Goal: Task Accomplishment & Management: Manage account settings

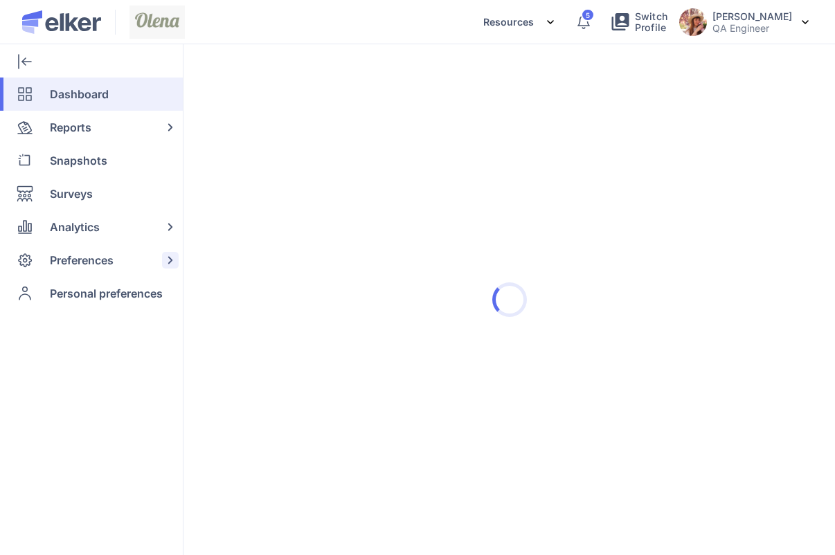
click at [75, 254] on span "Preferences" at bounding box center [82, 260] width 64 height 33
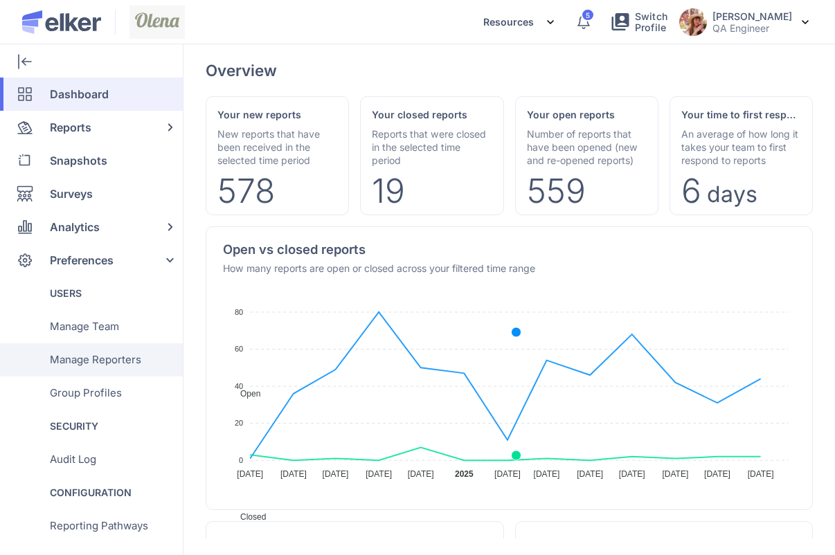
scroll to position [542, 0]
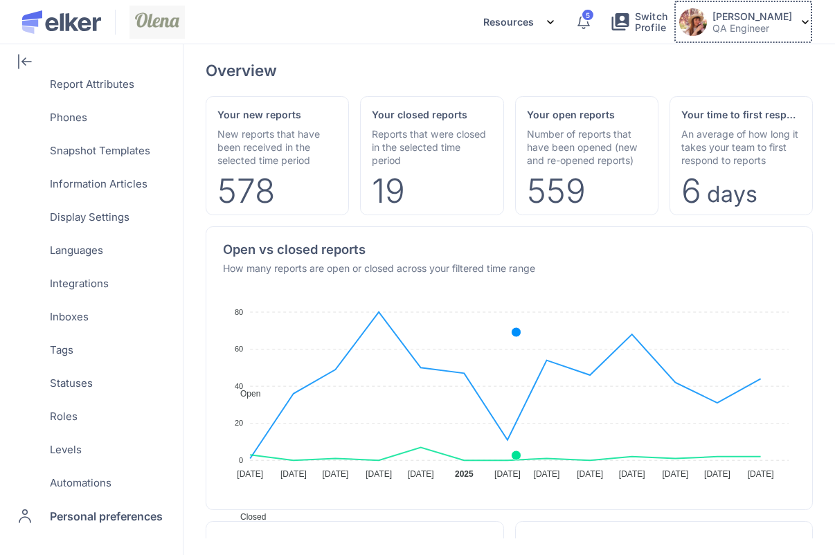
click at [733, 37] on div "Olena Berdnyk QA Engineer" at bounding box center [743, 22] width 128 height 32
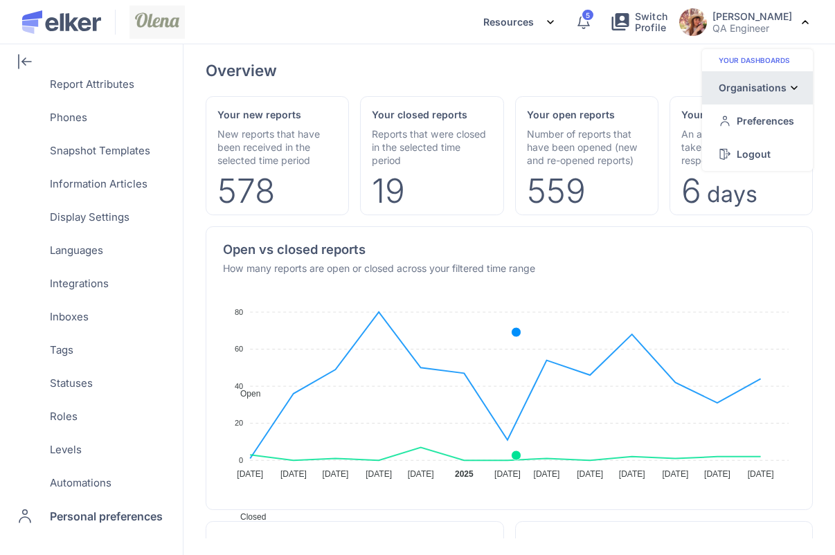
click at [734, 87] on div "Organisations" at bounding box center [753, 87] width 68 height 15
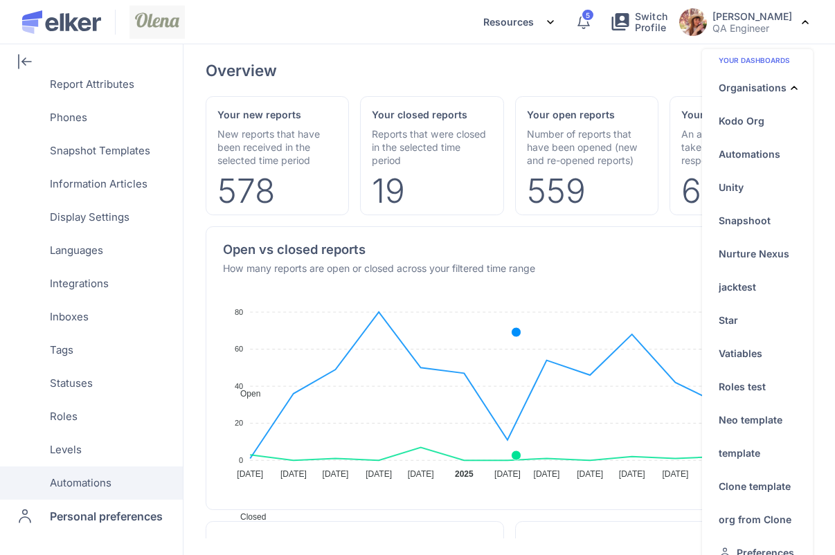
click at [93, 479] on span "Automations" at bounding box center [81, 483] width 62 height 33
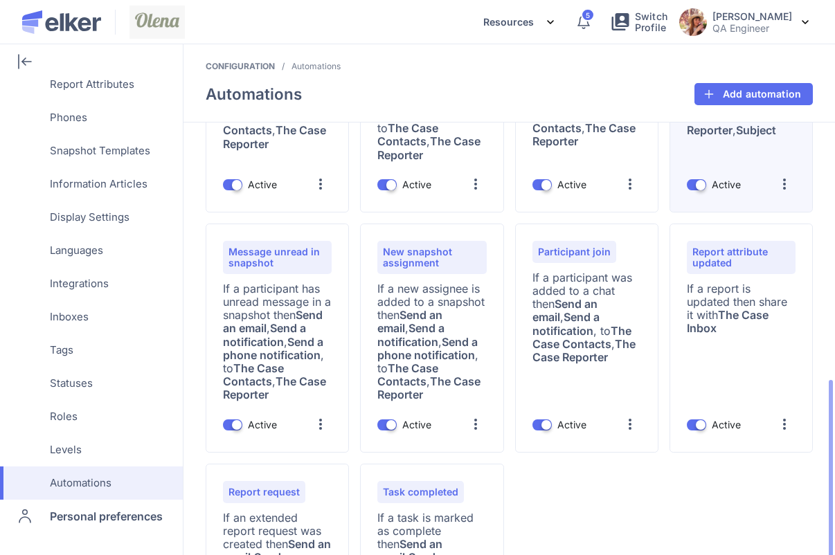
scroll to position [265, 0]
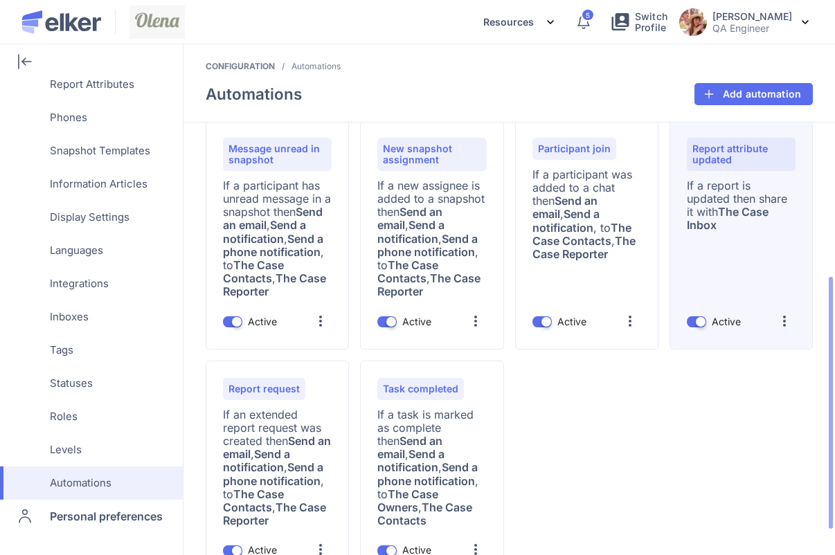
click at [785, 321] on div at bounding box center [785, 321] width 22 height 22
click at [767, 355] on div "Edit" at bounding box center [758, 358] width 76 height 33
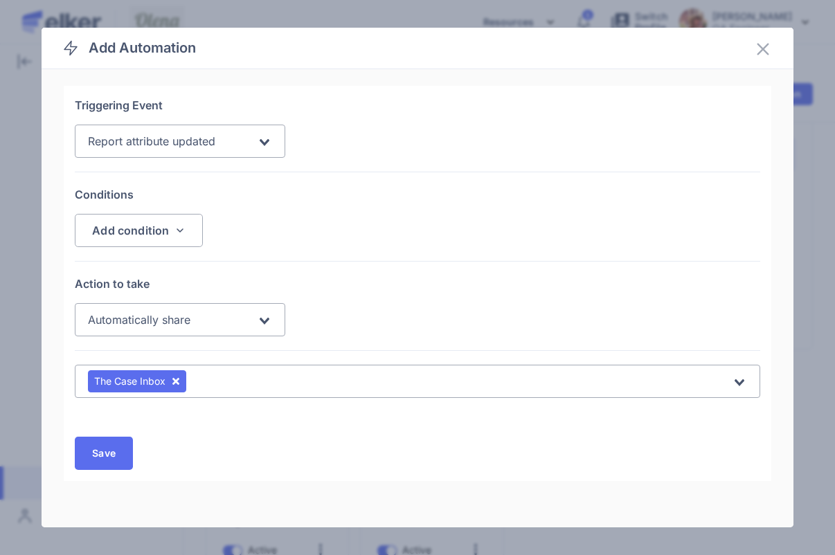
click at [166, 326] on span "Automatically share" at bounding box center [139, 320] width 102 height 14
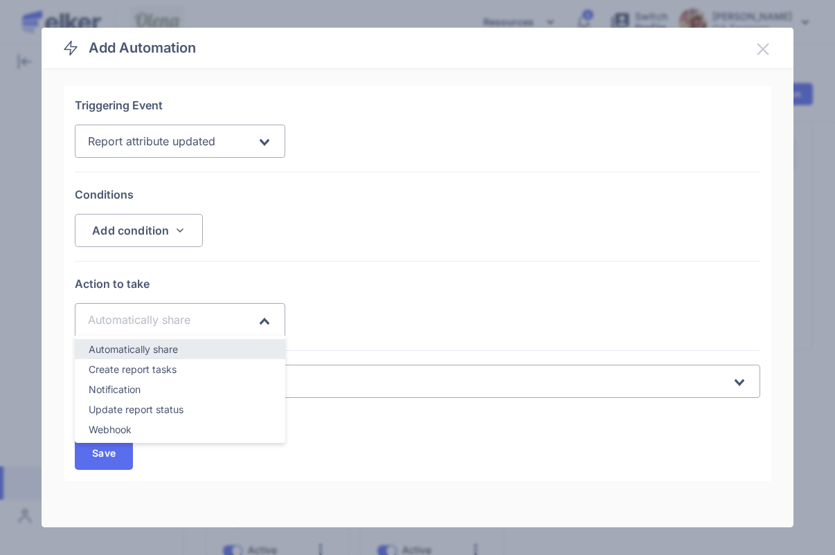
click at [759, 49] on icon at bounding box center [763, 49] width 17 height 17
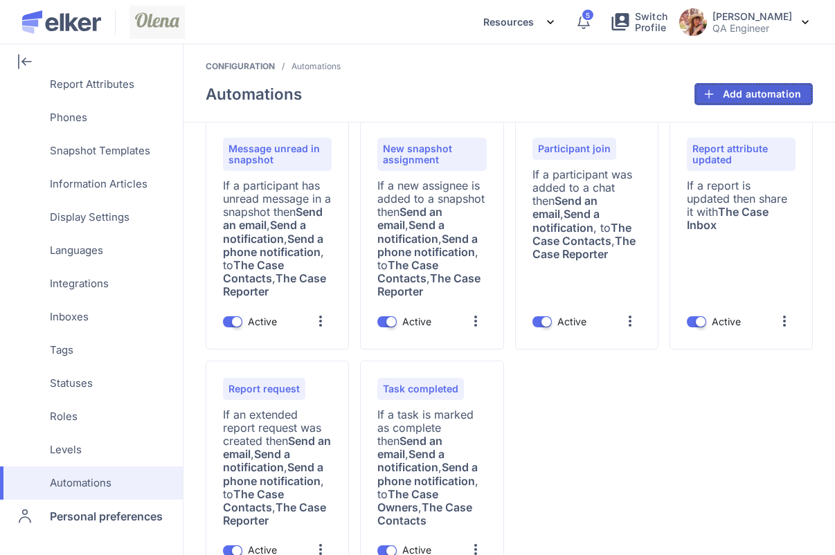
click at [767, 92] on span "Add automation" at bounding box center [762, 94] width 78 height 10
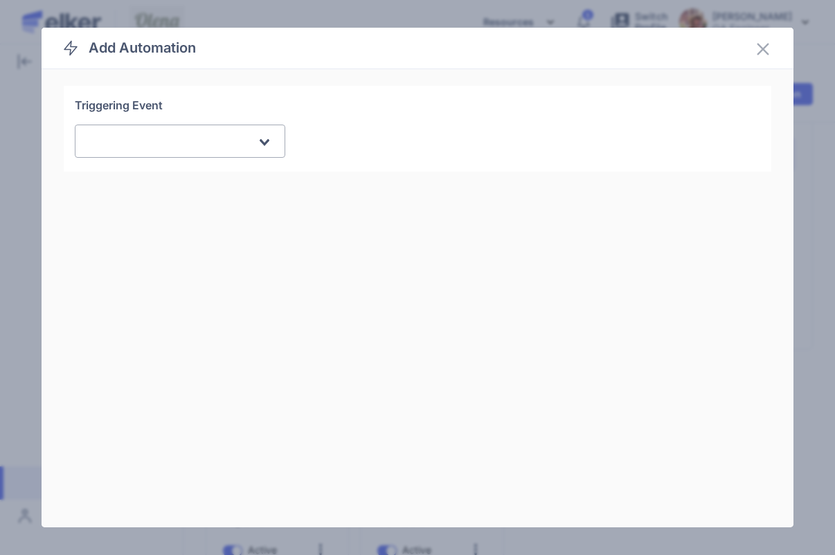
click at [199, 145] on input "Search for option" at bounding box center [173, 142] width 166 height 17
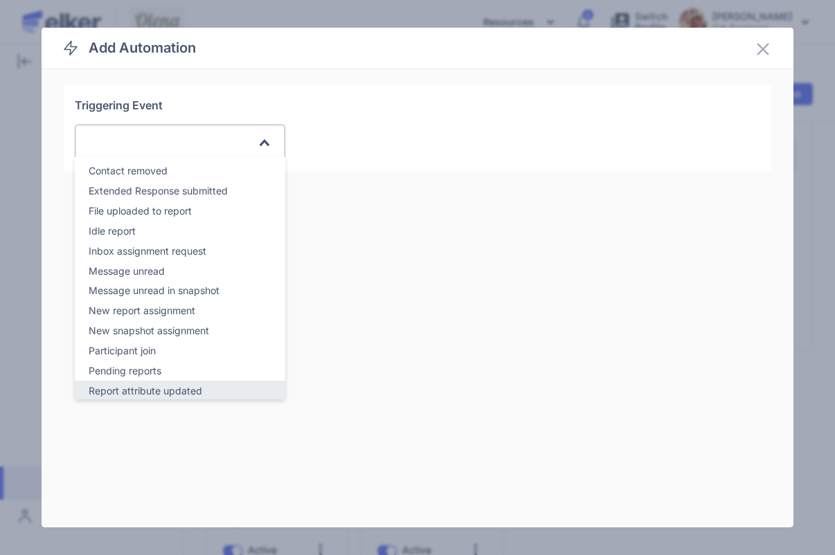
scroll to position [1, 0]
click at [146, 386] on span "Report attribute updated" at bounding box center [146, 390] width 114 height 12
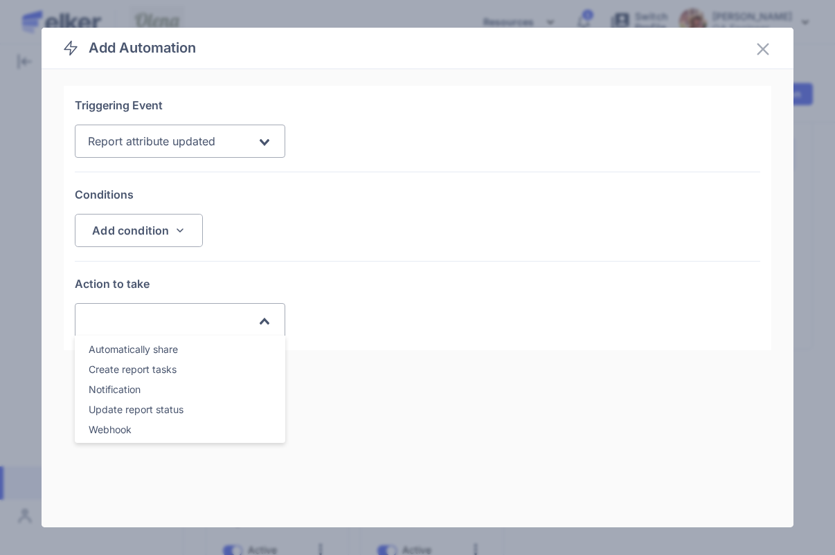
click at [147, 321] on input "Search for option" at bounding box center [173, 321] width 166 height 1
click at [127, 396] on div "Notification" at bounding box center [180, 390] width 183 height 16
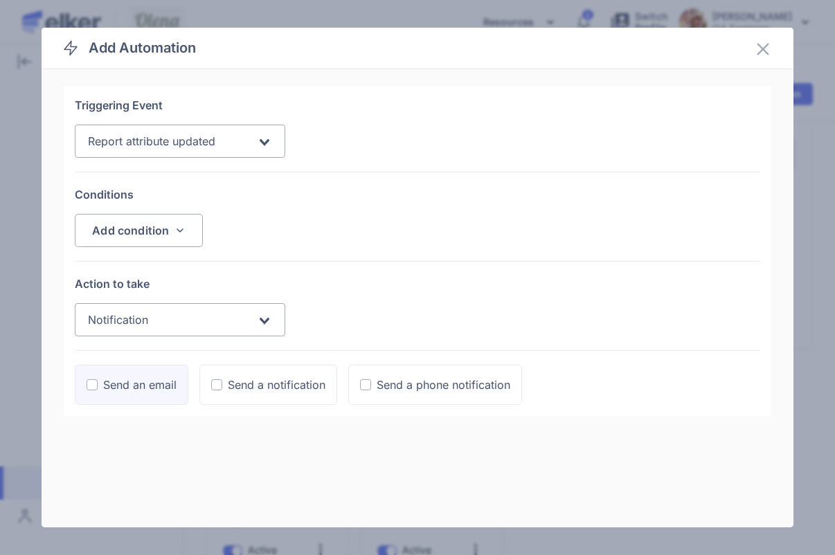
click at [135, 392] on div "Send an email" at bounding box center [139, 385] width 73 height 17
click at [0, 0] on input "Send an email" at bounding box center [0, 0] width 0 height 0
click at [231, 392] on div "Send a notification" at bounding box center [277, 385] width 98 height 17
click at [0, 0] on input "Send a notification" at bounding box center [0, 0] width 0 height 0
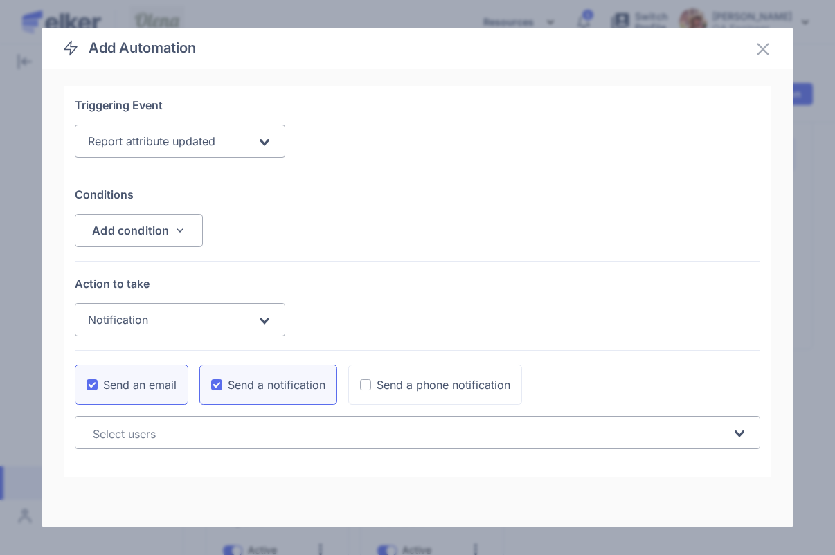
click at [212, 438] on input "Search for option" at bounding box center [409, 434] width 643 height 17
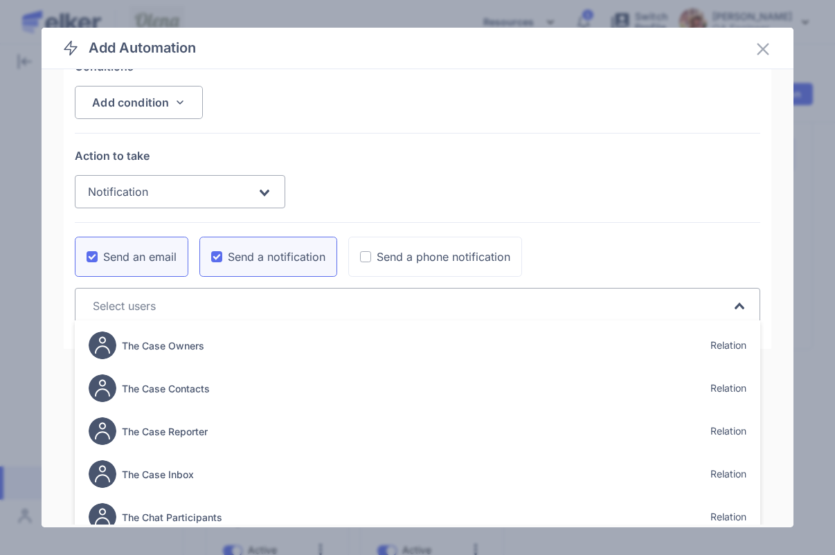
scroll to position [166, 0]
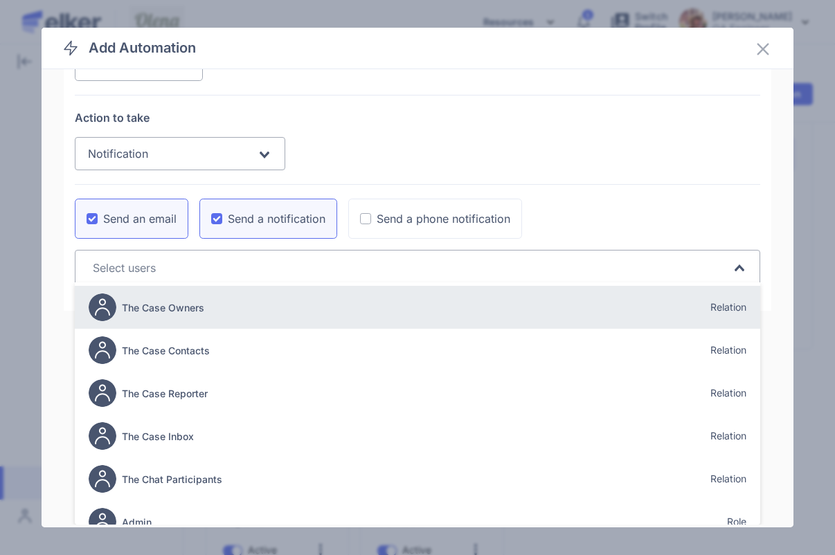
click at [261, 307] on div "The Case Owners Relation" at bounding box center [417, 307] width 657 height 39
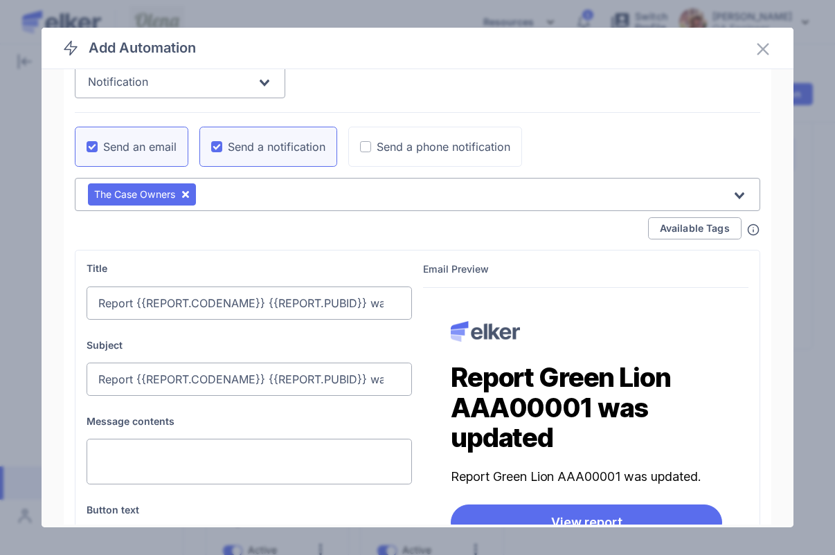
scroll to position [231, 0]
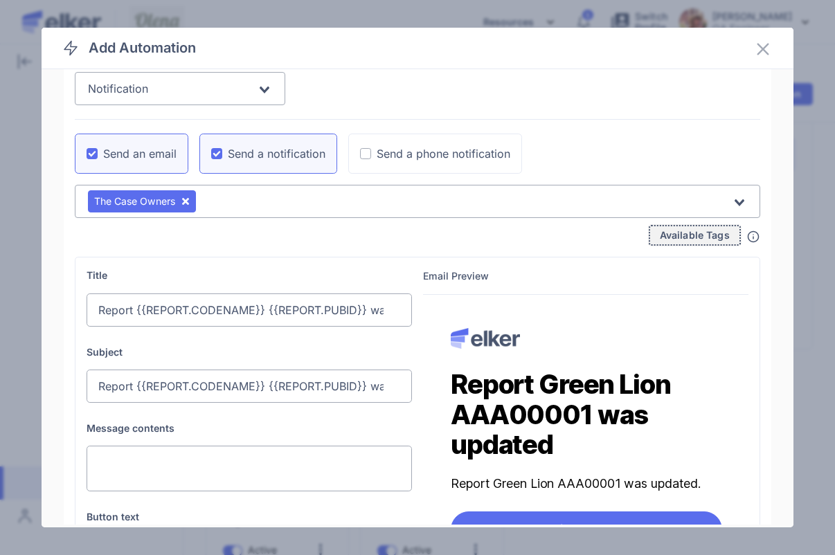
click at [663, 238] on span "Available Tags" at bounding box center [695, 236] width 70 height 10
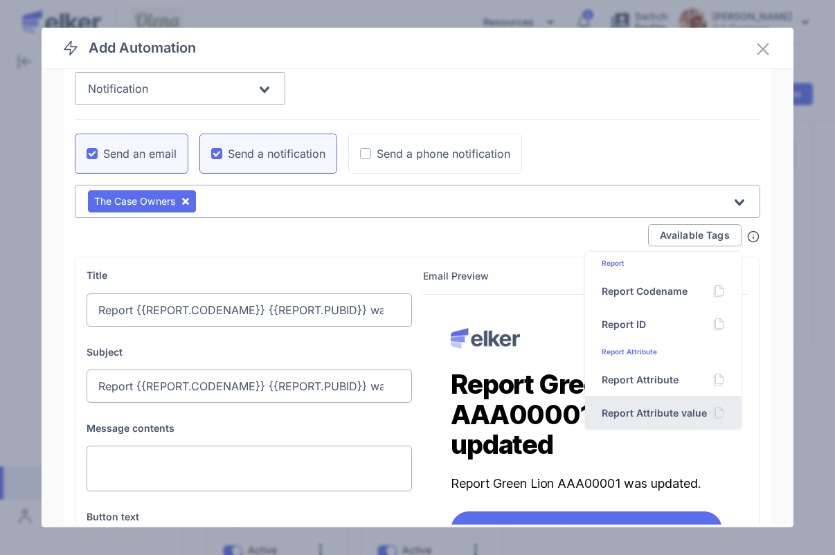
click at [720, 409] on img at bounding box center [719, 413] width 12 height 15
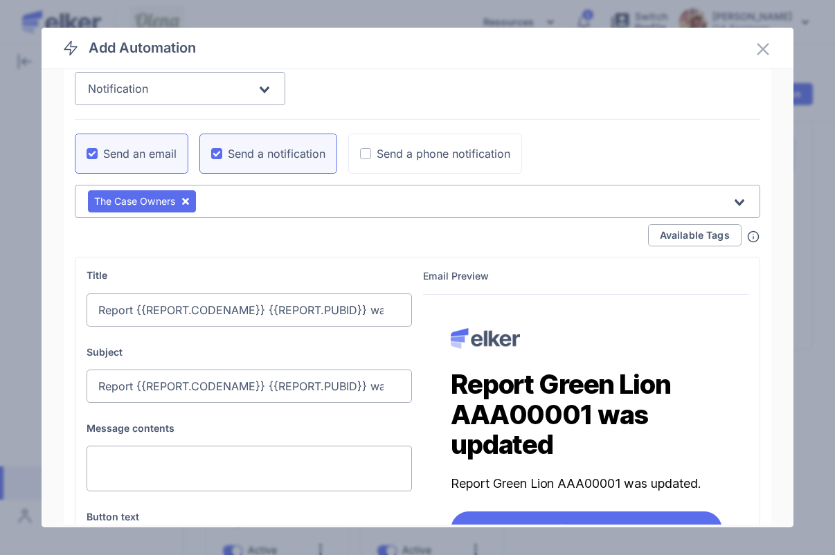
scroll to position [0, 54]
click at [386, 307] on input "Report {{REPORT.CODENAME}} {{REPORT.PUBID}} was updated" at bounding box center [249, 310] width 325 height 33
paste input "{{REPORT_ATTRIBUTE.VALUE}}"
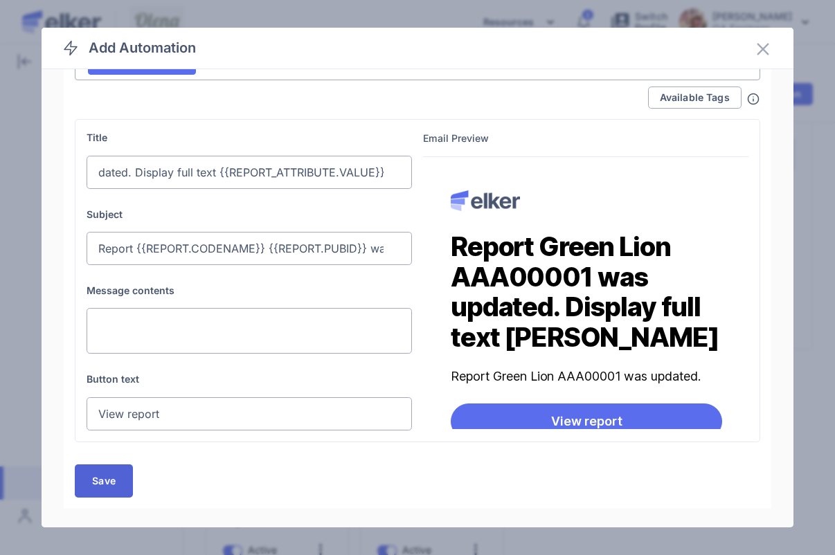
type input "Report {{REPORT.CODENAME}} {{REPORT.PUBID}} was updated. Display full text {{RE…"
click at [109, 485] on span "Save" at bounding box center [104, 481] width 24 height 11
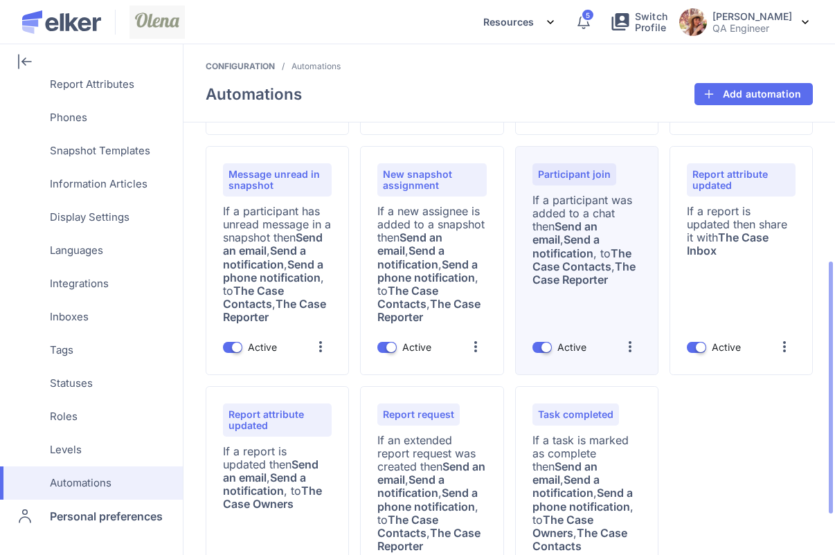
scroll to position [310, 0]
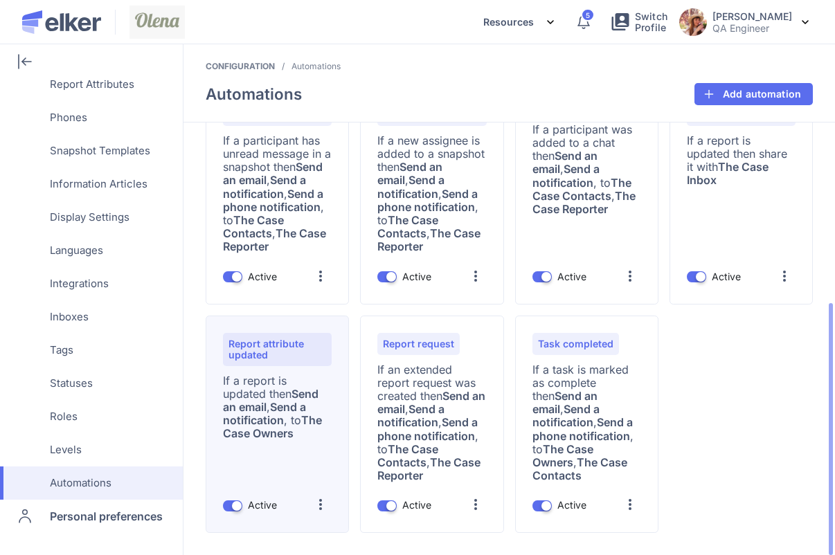
click at [318, 506] on div at bounding box center [321, 505] width 22 height 22
click at [309, 401] on div "Edit" at bounding box center [294, 405] width 76 height 33
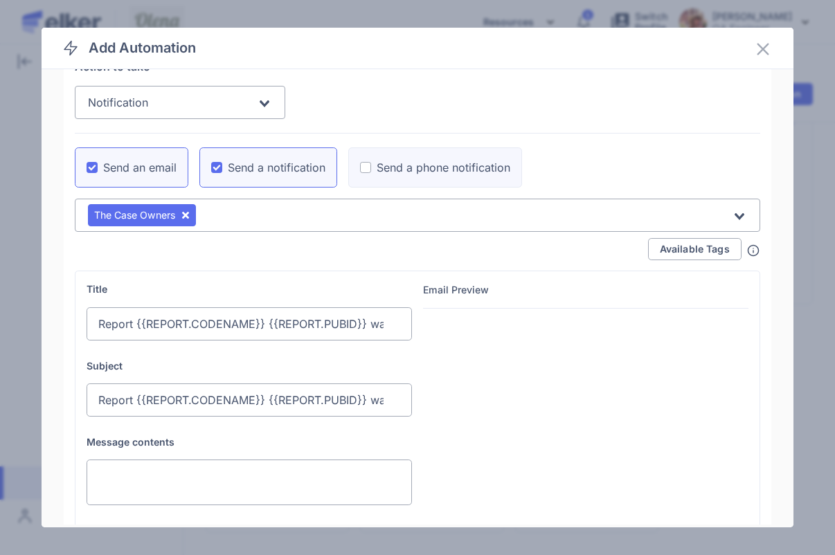
scroll to position [249, 0]
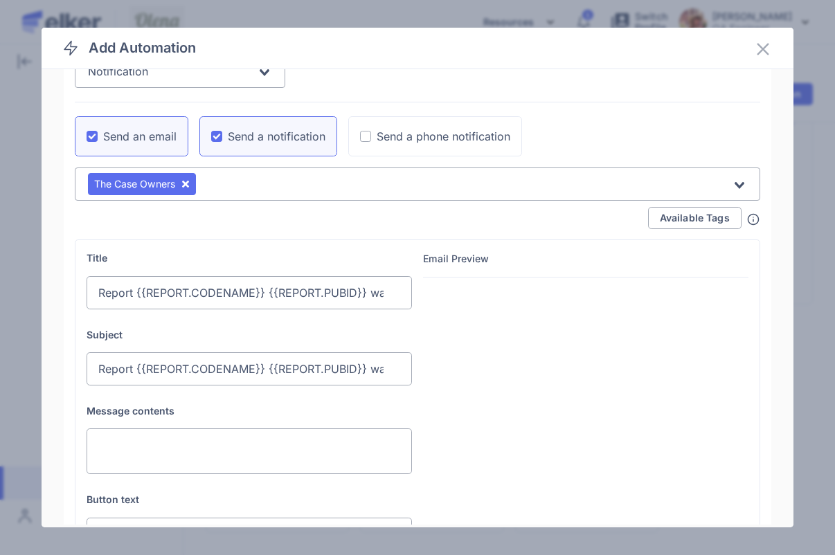
click at [334, 295] on input "Report {{REPORT.CODENAME}} {{REPORT.PUBID}} was updated. Display full text {{RE…" at bounding box center [249, 292] width 325 height 33
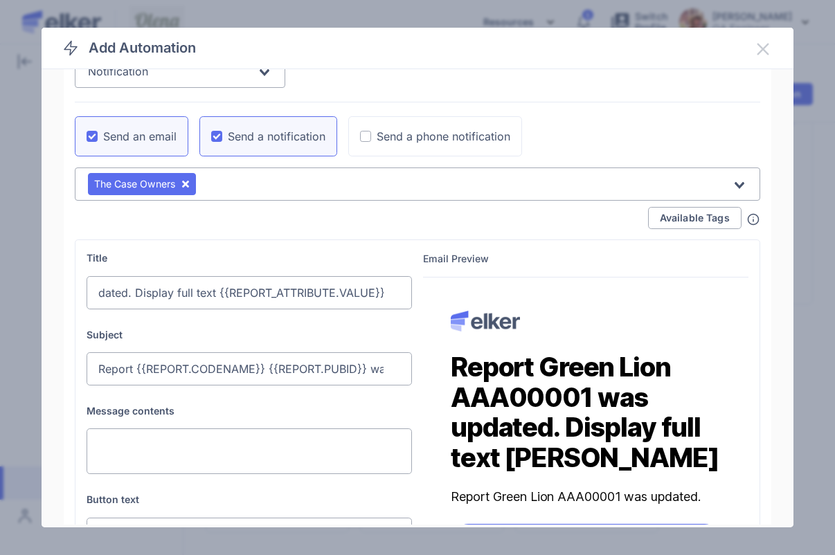
scroll to position [0, 0]
click at [760, 42] on icon at bounding box center [763, 49] width 17 height 17
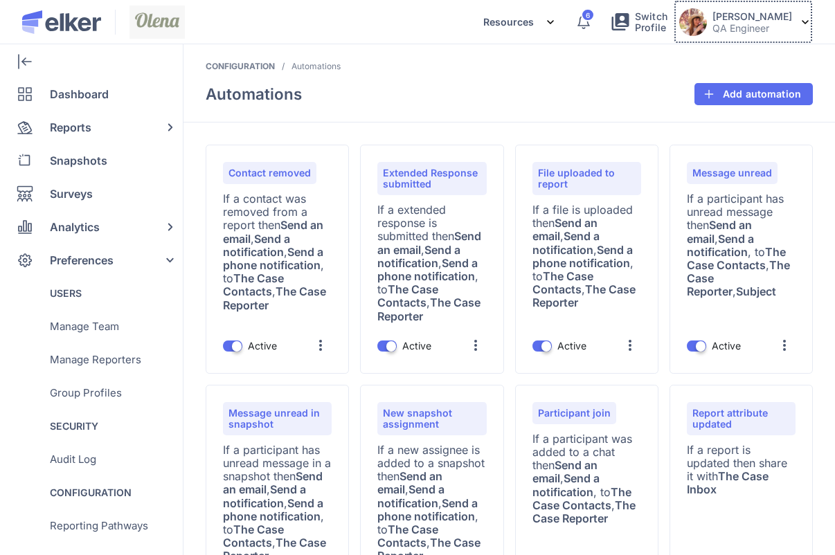
click at [742, 23] on p "QA Engineer" at bounding box center [753, 28] width 80 height 12
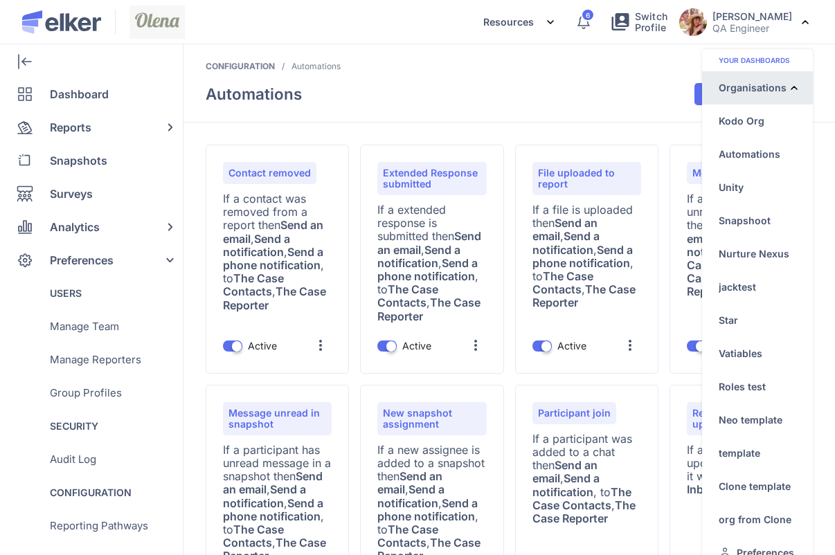
click at [739, 91] on div "Organisations" at bounding box center [753, 87] width 68 height 15
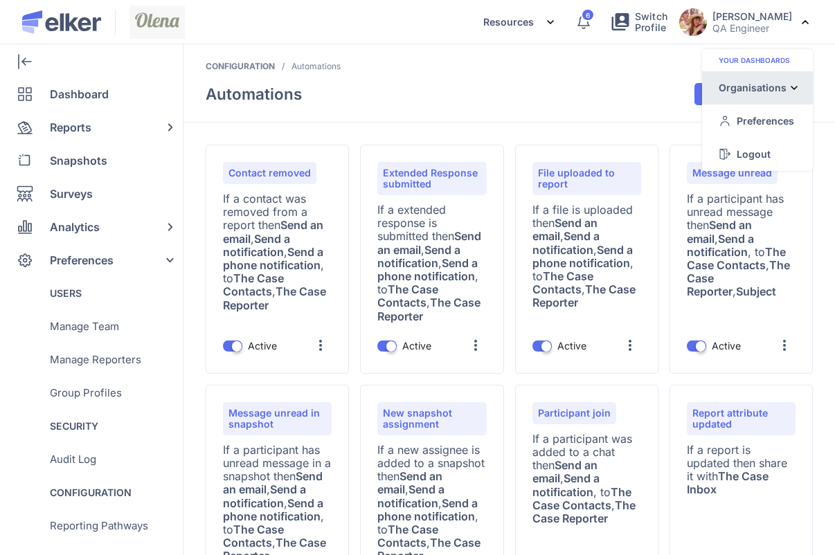
click at [751, 80] on div "Organisations" at bounding box center [753, 87] width 68 height 15
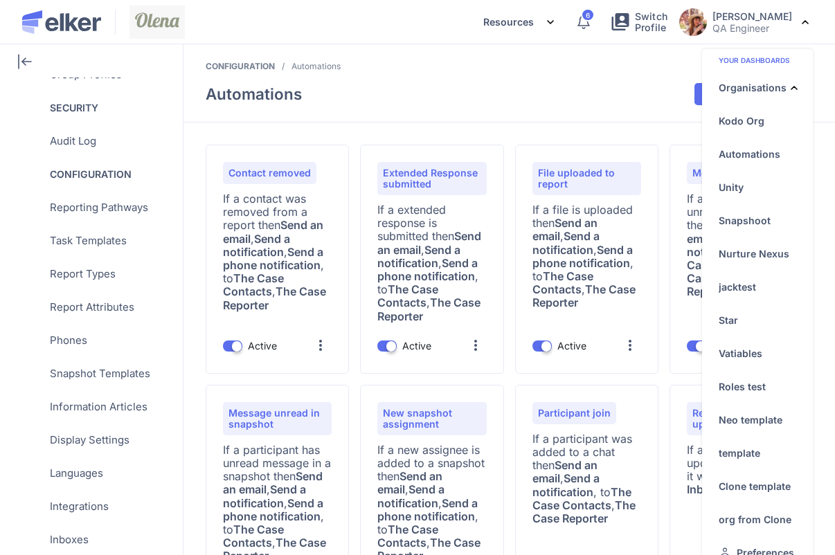
scroll to position [542, 0]
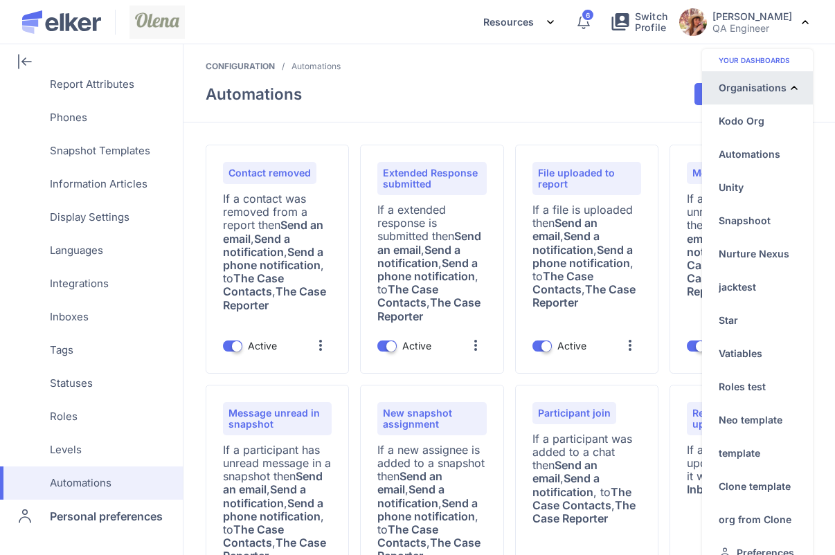
click at [760, 84] on div "Organisations" at bounding box center [753, 87] width 68 height 15
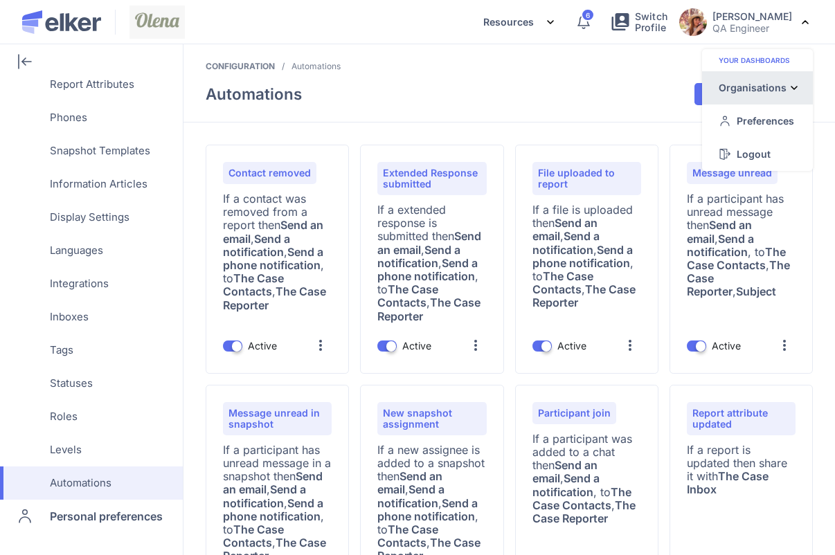
click at [760, 84] on div "Organisations" at bounding box center [753, 87] width 68 height 15
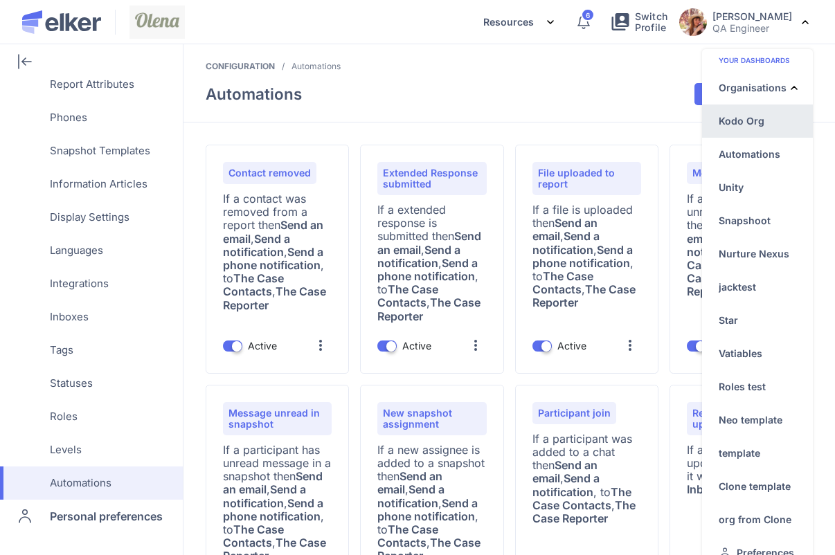
click at [760, 120] on div "Kodo Org" at bounding box center [742, 121] width 46 height 15
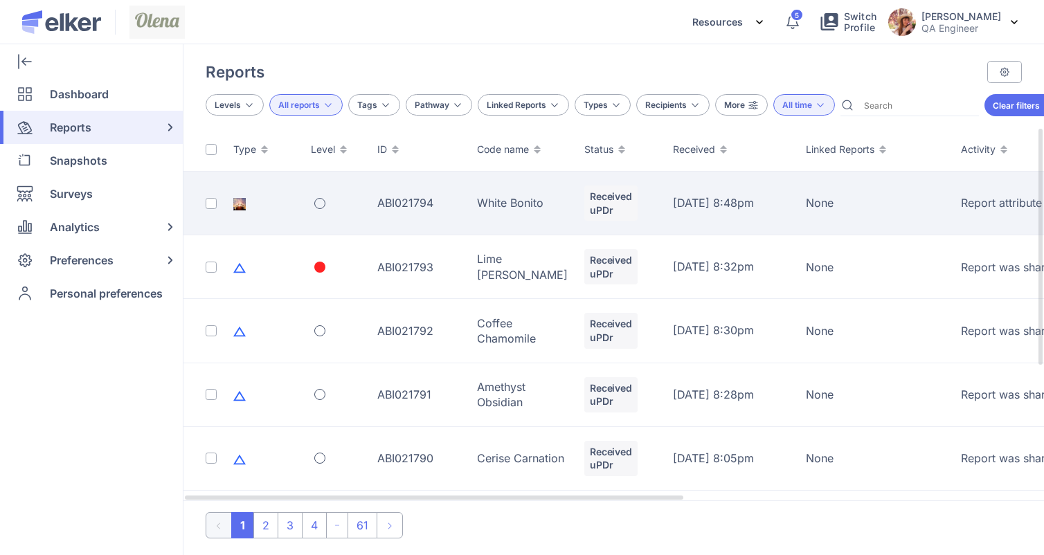
click at [509, 211] on td "White Bonito" at bounding box center [522, 204] width 107 height 64
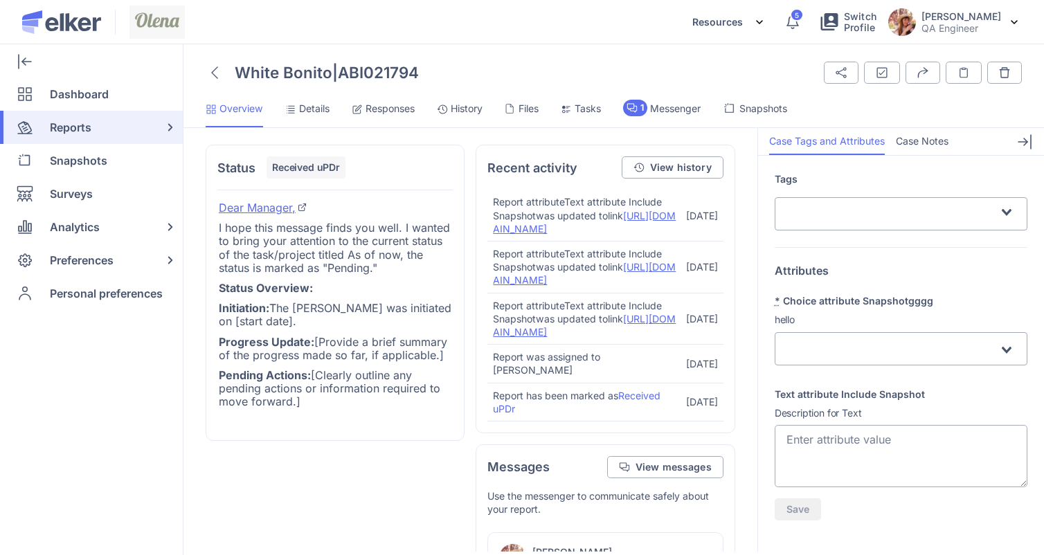
click at [314, 107] on span "Details" at bounding box center [314, 109] width 30 height 14
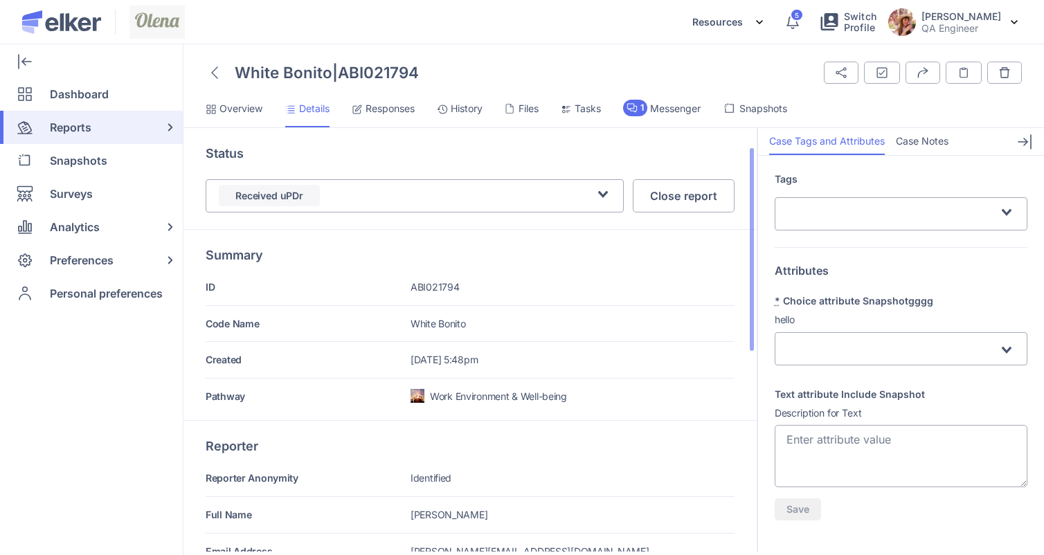
scroll to position [456, 0]
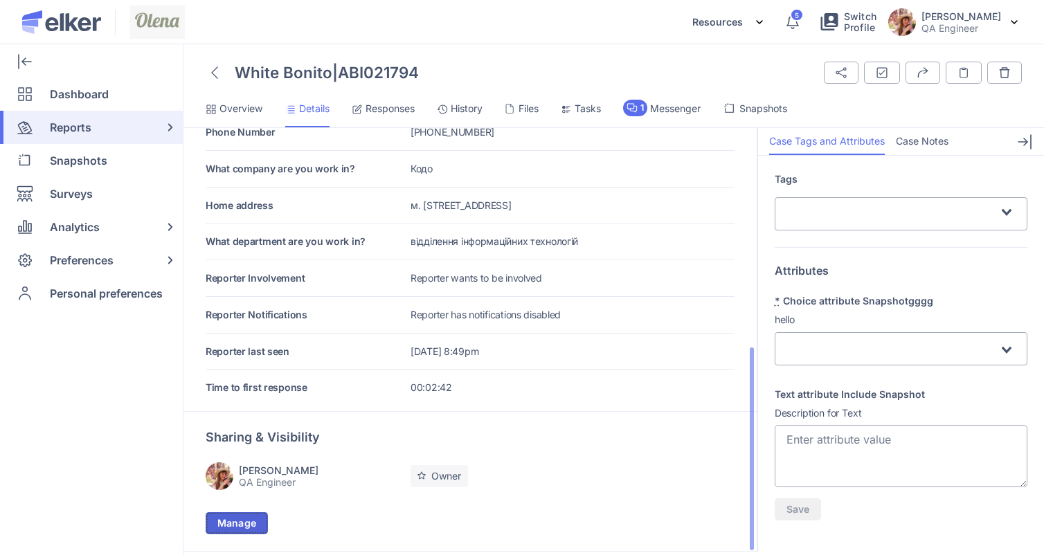
click at [237, 515] on button "Manage" at bounding box center [237, 523] width 62 height 22
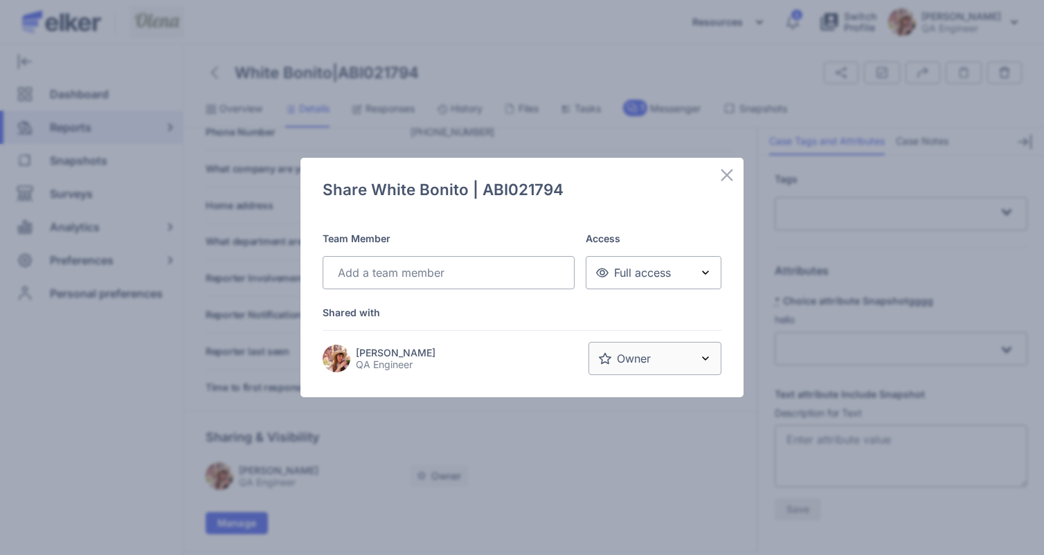
click at [452, 278] on input "Search for option" at bounding box center [445, 273] width 224 height 17
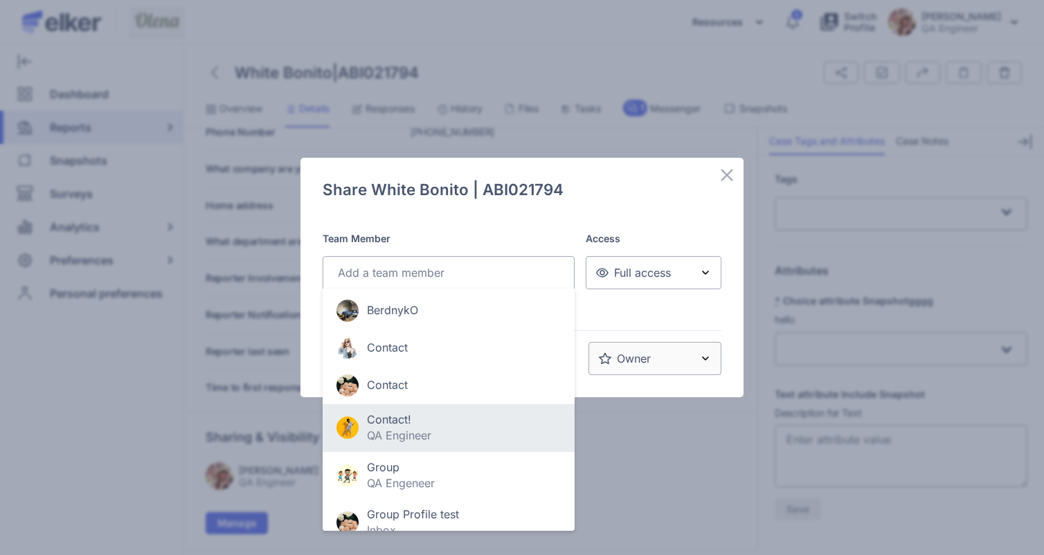
click at [413, 418] on div "Contact!" at bounding box center [399, 420] width 64 height 16
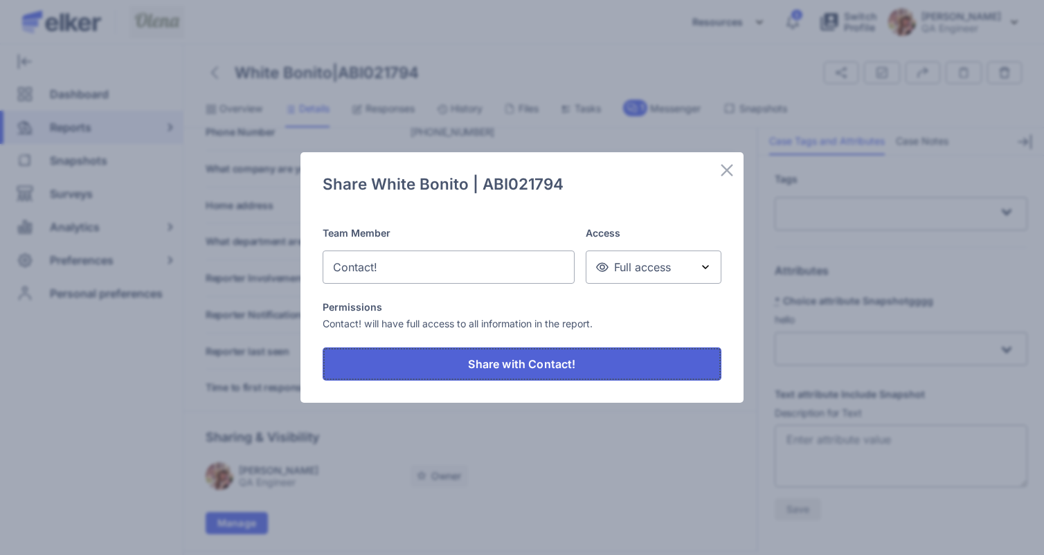
click at [462, 368] on button "Share with Contact!" at bounding box center [522, 364] width 399 height 33
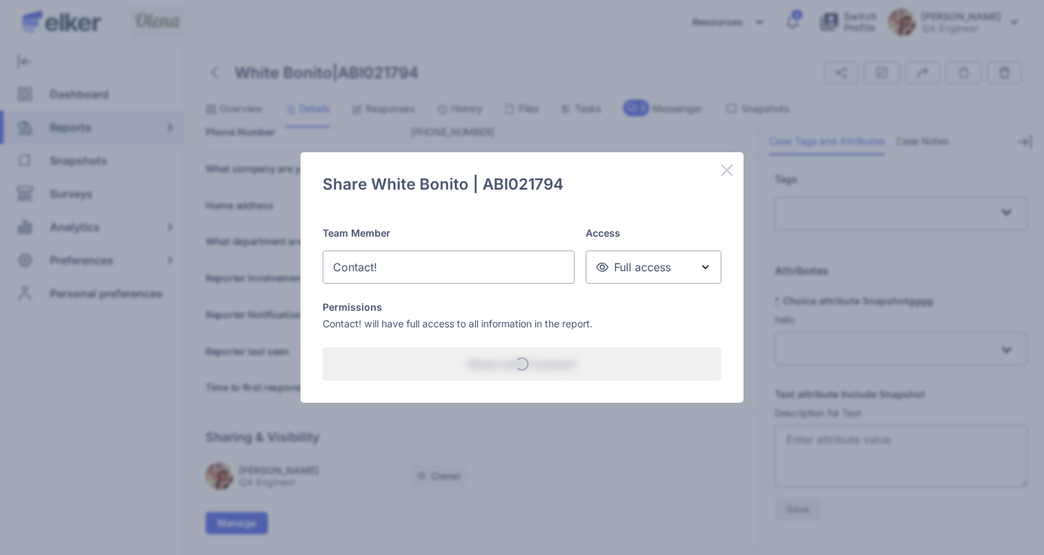
click at [724, 170] on icon at bounding box center [727, 170] width 17 height 17
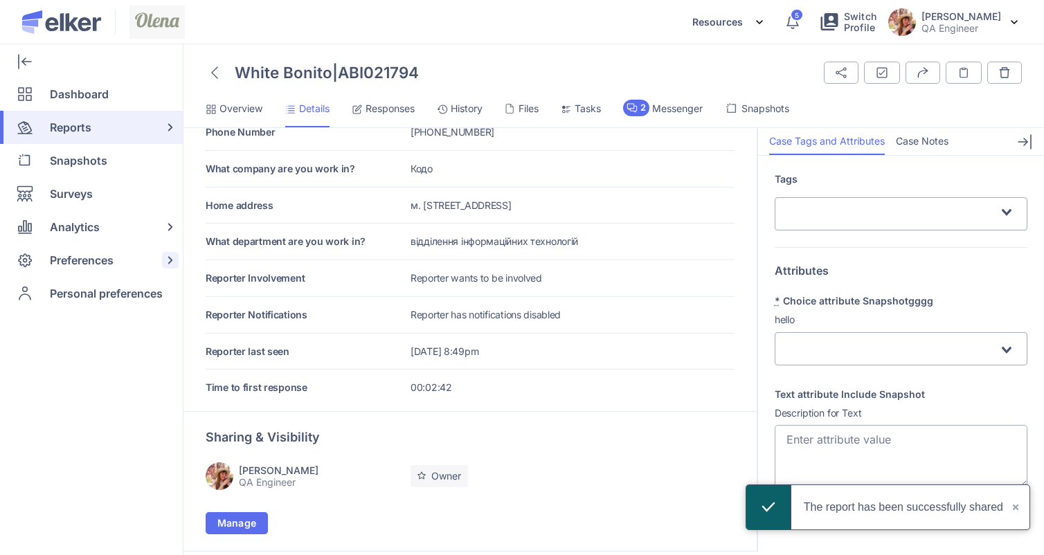
click at [73, 267] on span "Preferences" at bounding box center [82, 260] width 64 height 33
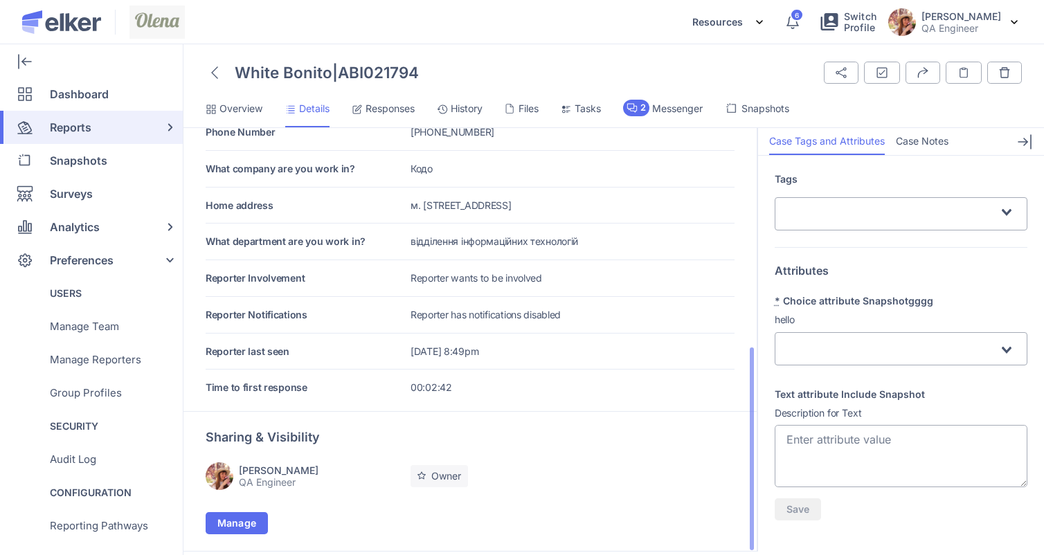
drag, startPoint x: 948, startPoint y: 438, endPoint x: 703, endPoint y: 425, distance: 245.5
click at [703, 425] on div "Status Received uPDr Loading... Close report Summary ID ABI021794 Code Name Whi…" at bounding box center [614, 340] width 861 height 424
click at [788, 443] on textarea "Text attribute Include Snapshot" at bounding box center [901, 456] width 253 height 62
click at [823, 436] on textarea "Here is text link https://rozetka.com.ua/" at bounding box center [901, 456] width 253 height 62
click at [866, 438] on textarea "Here is full text link https://rozetka.com.ua/" at bounding box center [901, 456] width 253 height 62
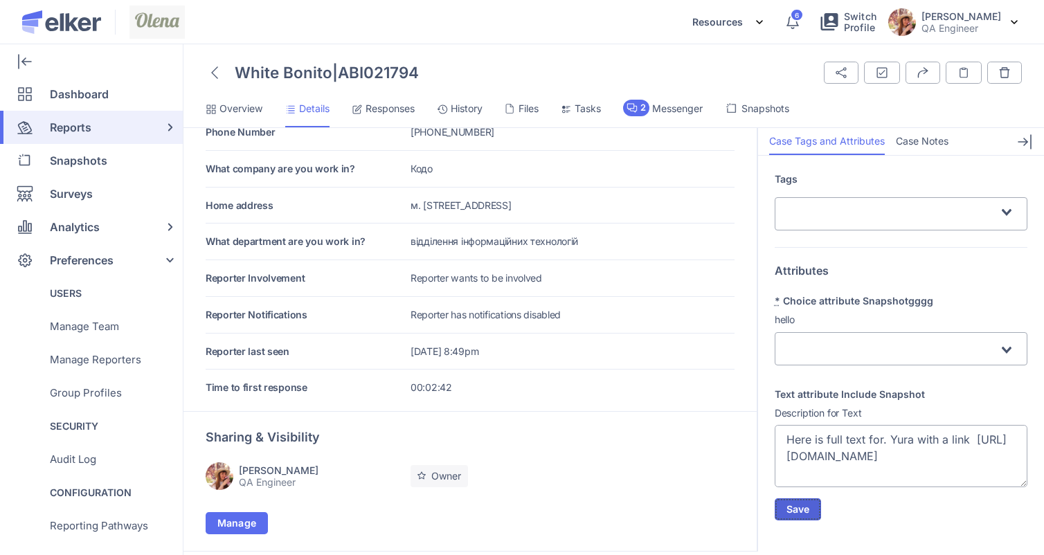
click at [801, 507] on span "Save" at bounding box center [799, 510] width 24 height 10
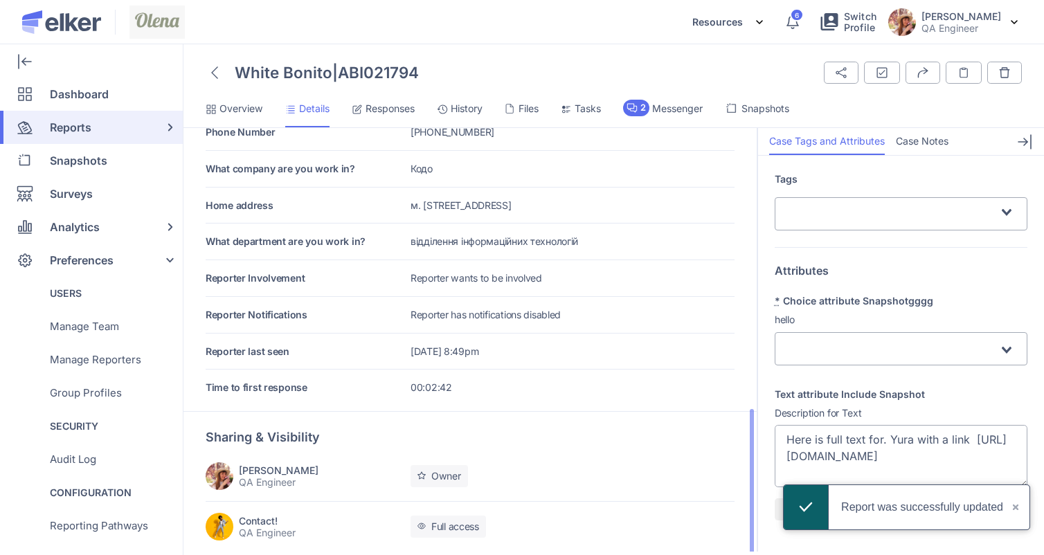
scroll to position [506, 0]
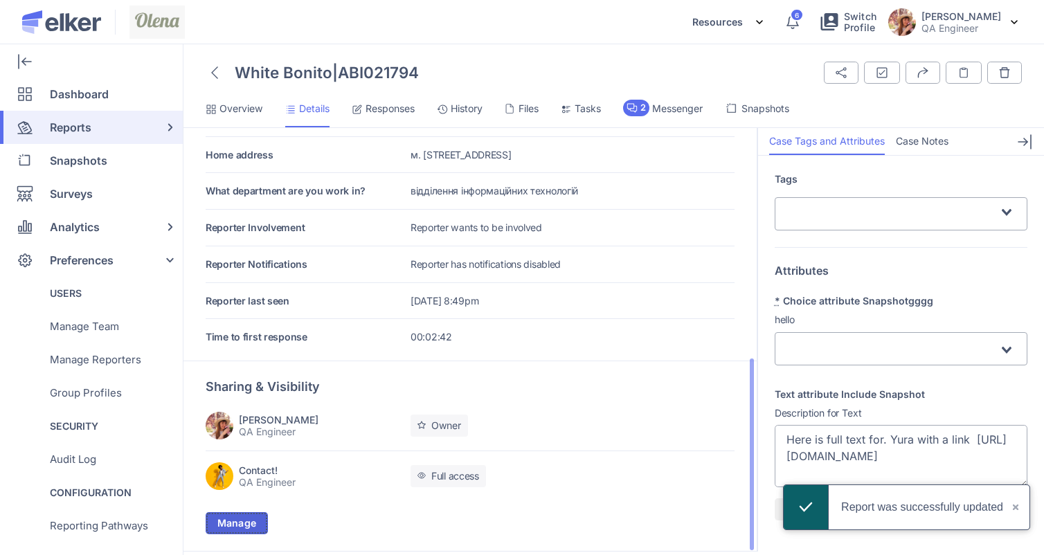
click at [254, 517] on button "Manage" at bounding box center [237, 523] width 62 height 22
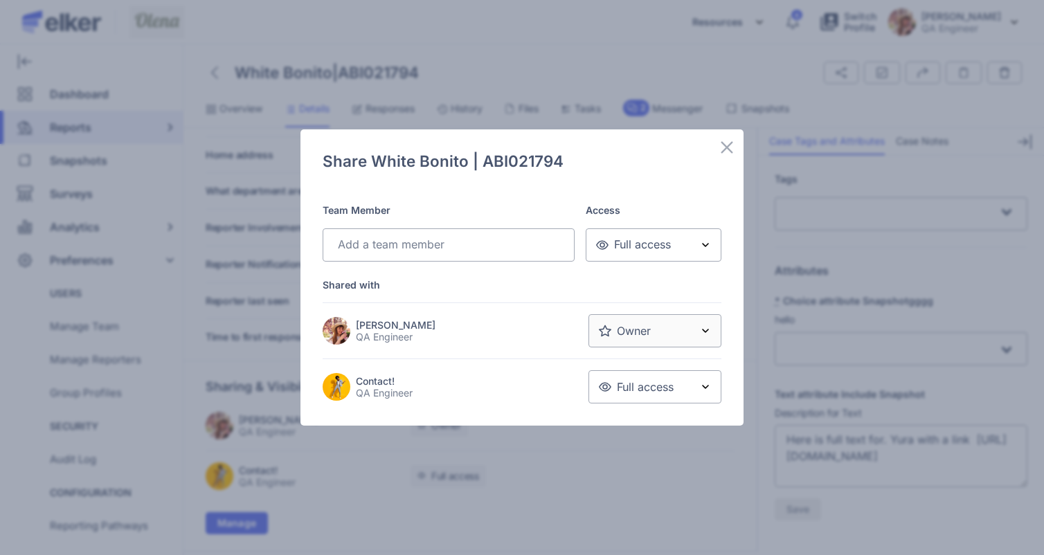
click at [684, 386] on input "Search for option" at bounding box center [684, 387] width 17 height 17
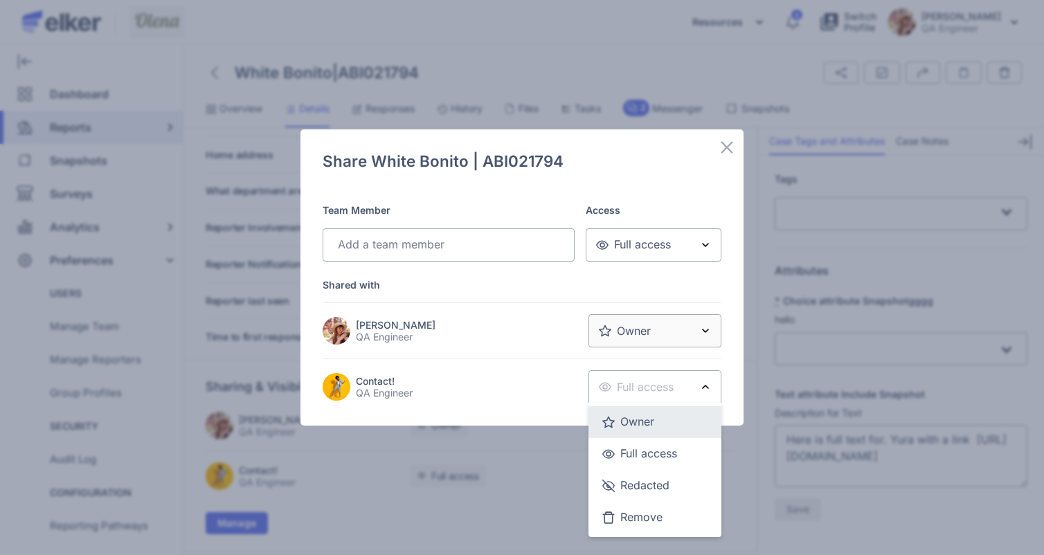
click at [645, 411] on div "Owner" at bounding box center [654, 423] width 105 height 28
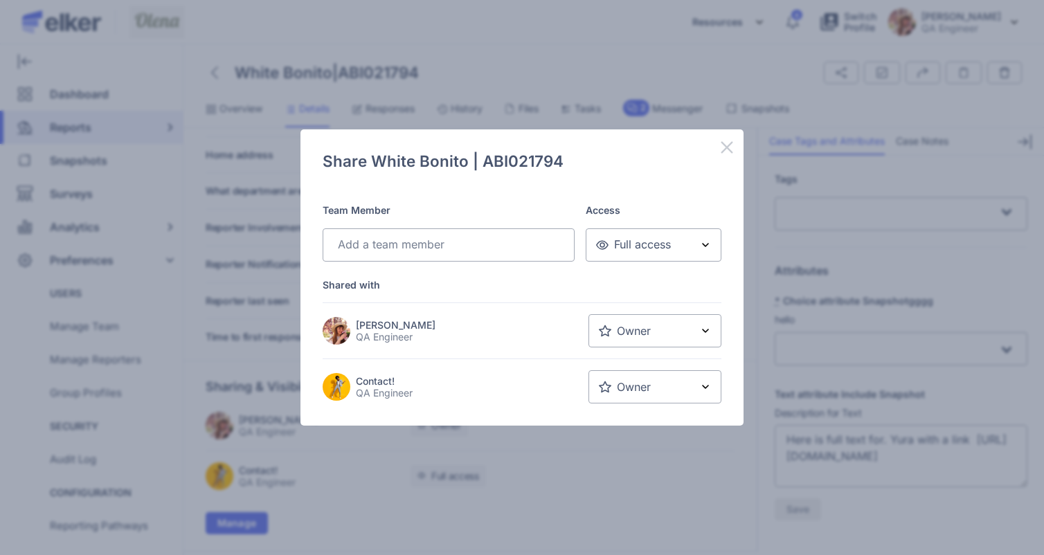
click at [726, 145] on icon at bounding box center [727, 147] width 17 height 17
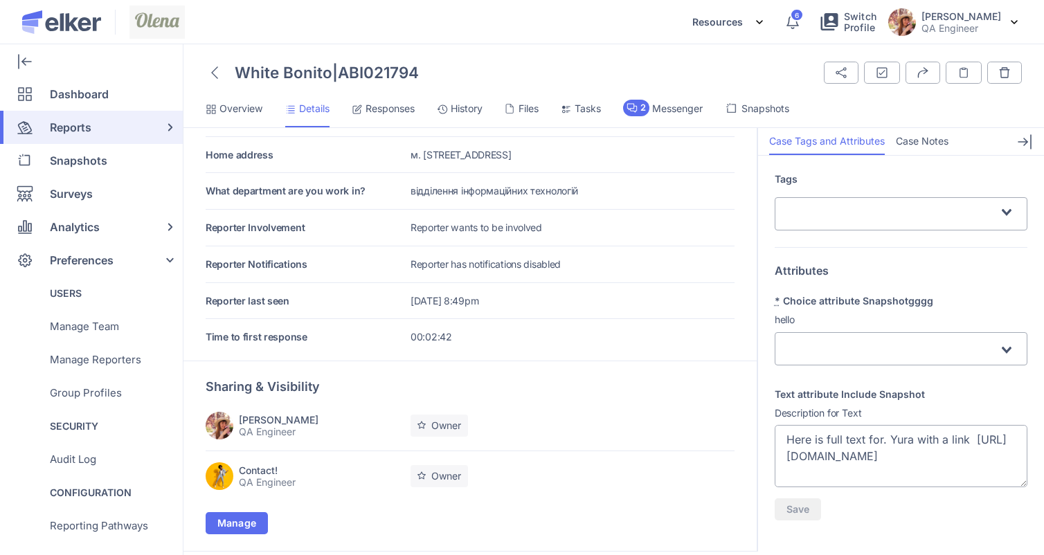
click at [884, 441] on textarea "Here is full text for. Yura with a link https://rozetka.com.ua/" at bounding box center [901, 456] width 253 height 62
type textarea "Here is full text for Yura with a link https://rozetka.com.ua/"
click at [807, 507] on span "Save" at bounding box center [799, 510] width 24 height 10
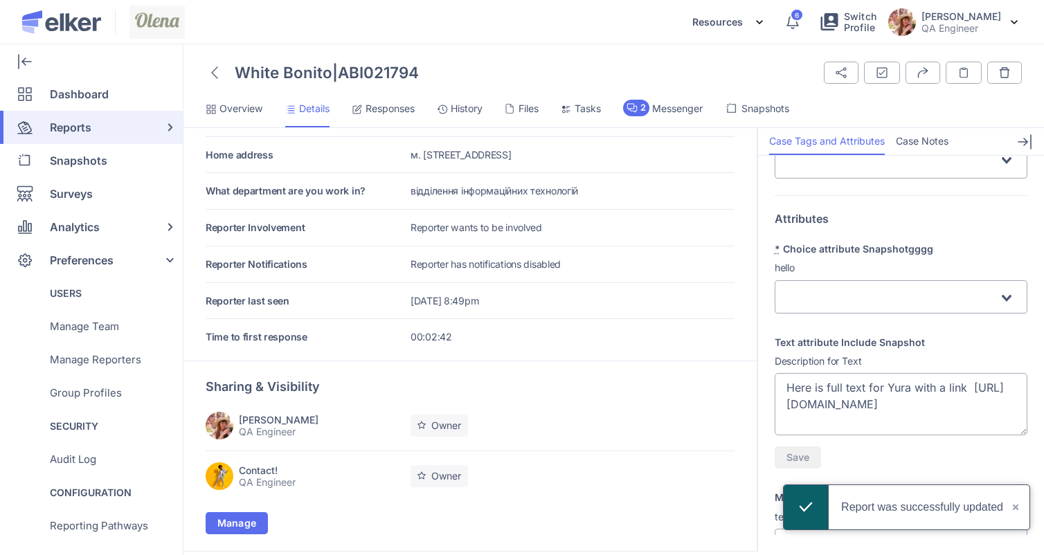
scroll to position [57, 0]
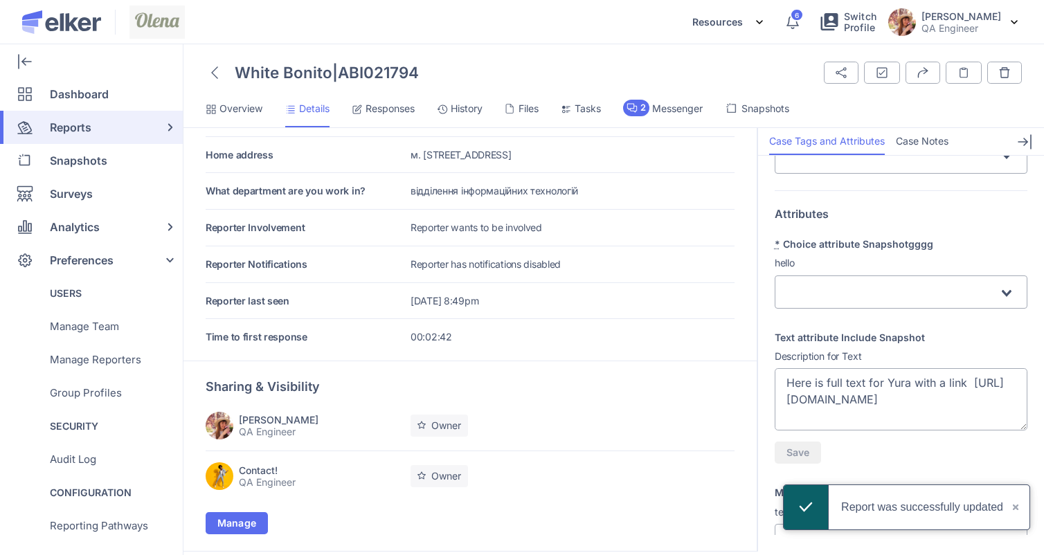
click at [838, 390] on textarea "Here is full text for Yura with a link https://rozetka.com.ua/" at bounding box center [901, 399] width 253 height 62
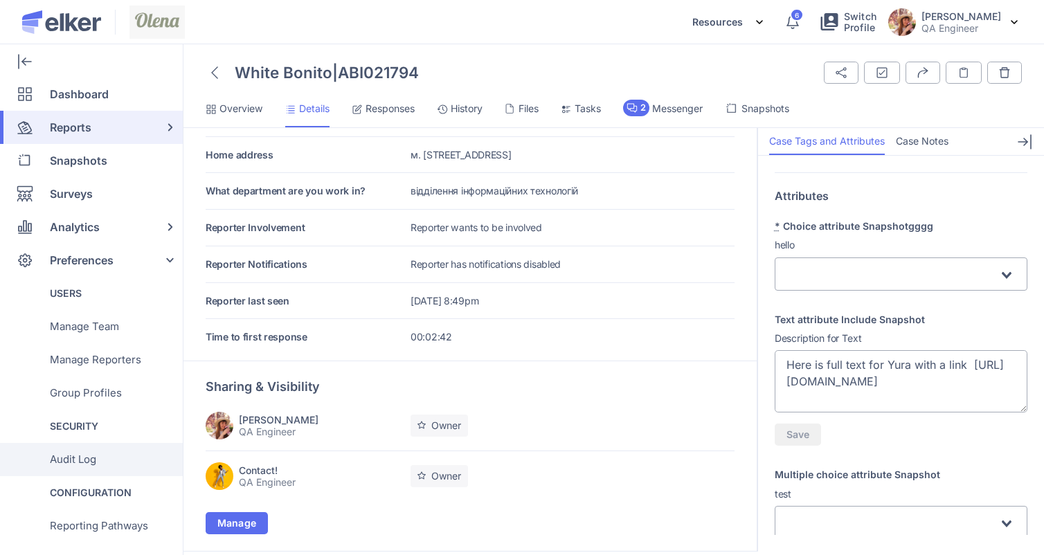
scroll to position [542, 0]
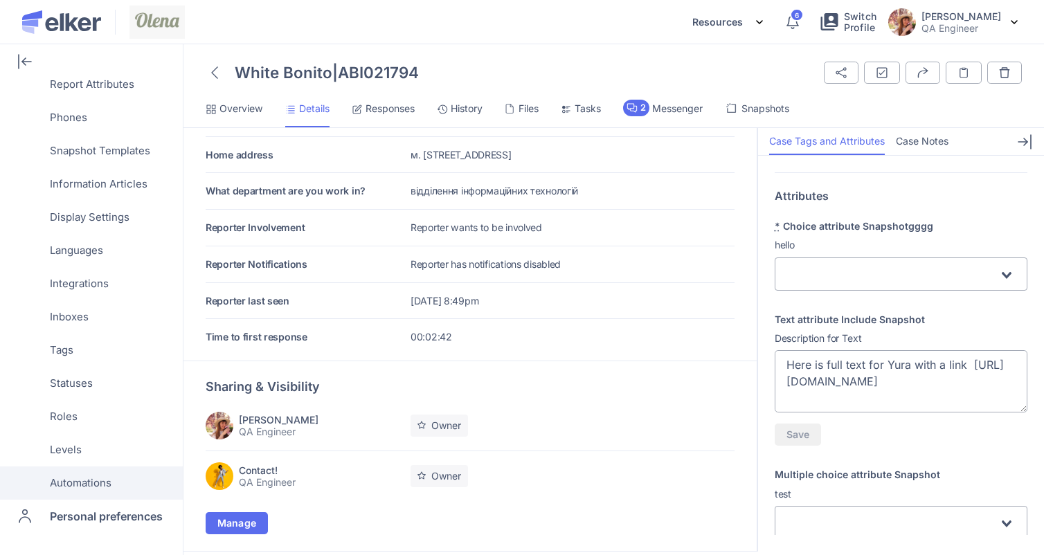
click at [76, 480] on span "Automations" at bounding box center [81, 483] width 62 height 33
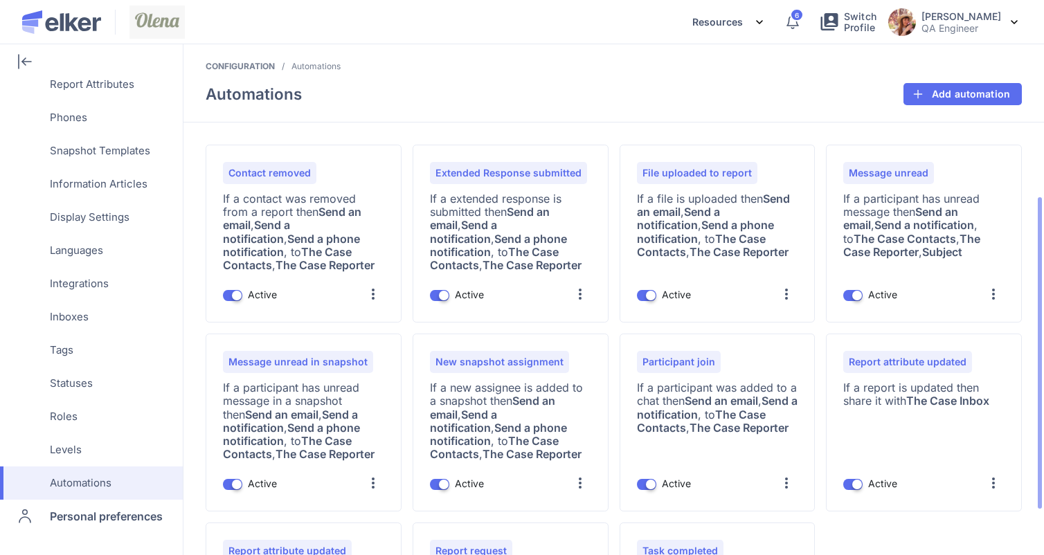
scroll to position [168, 0]
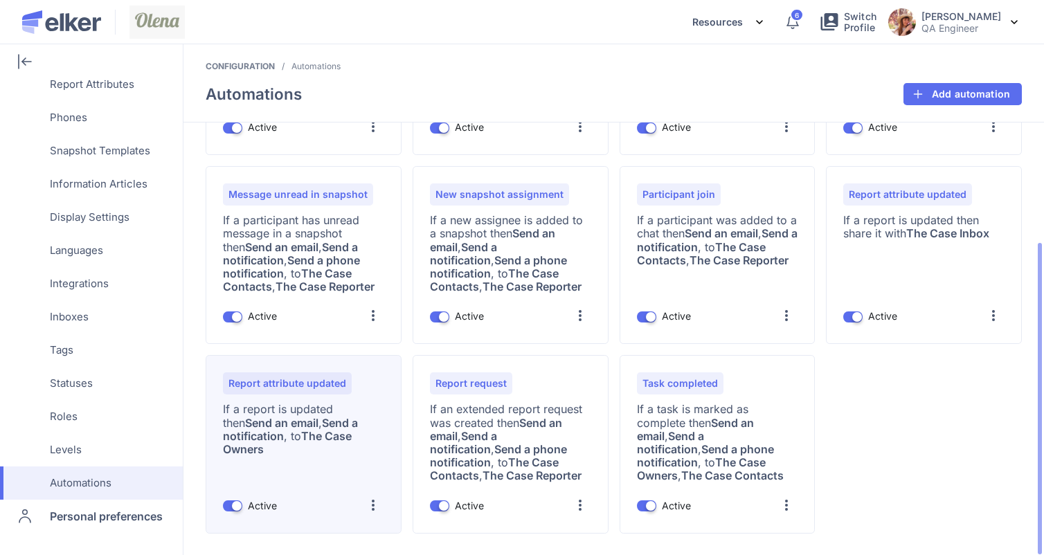
click at [376, 499] on div at bounding box center [373, 505] width 22 height 22
click at [357, 408] on div "Edit" at bounding box center [346, 405] width 76 height 33
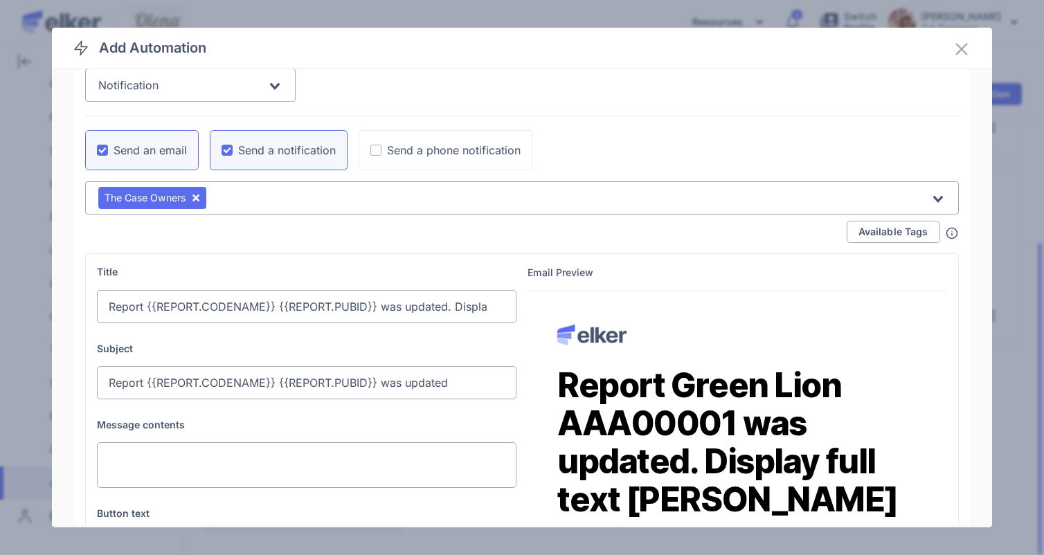
scroll to position [267, 0]
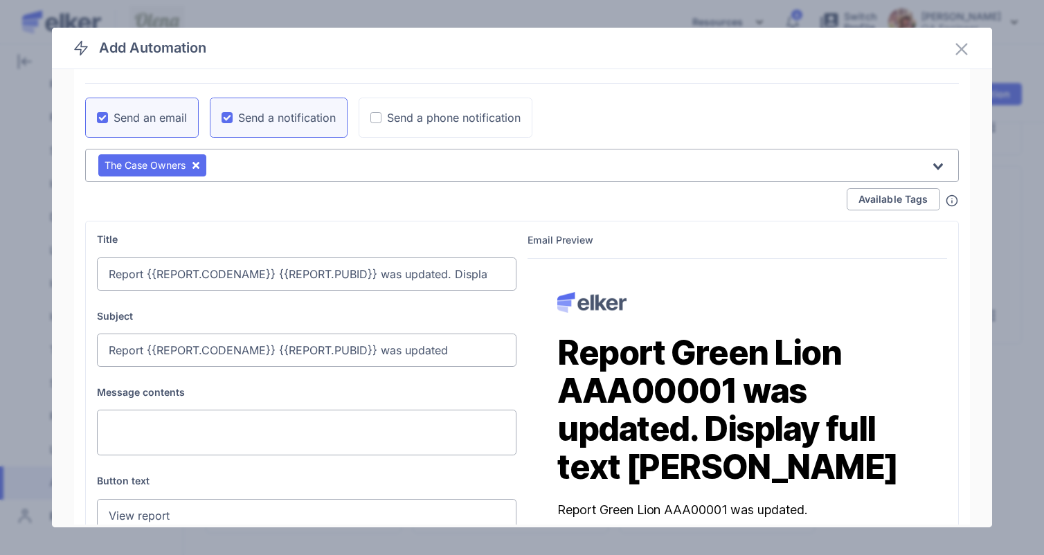
click at [408, 278] on input "Report {{REPORT.CODENAME}} {{REPORT.PUBID}} was updated. Display full text {{RE…" at bounding box center [307, 274] width 420 height 33
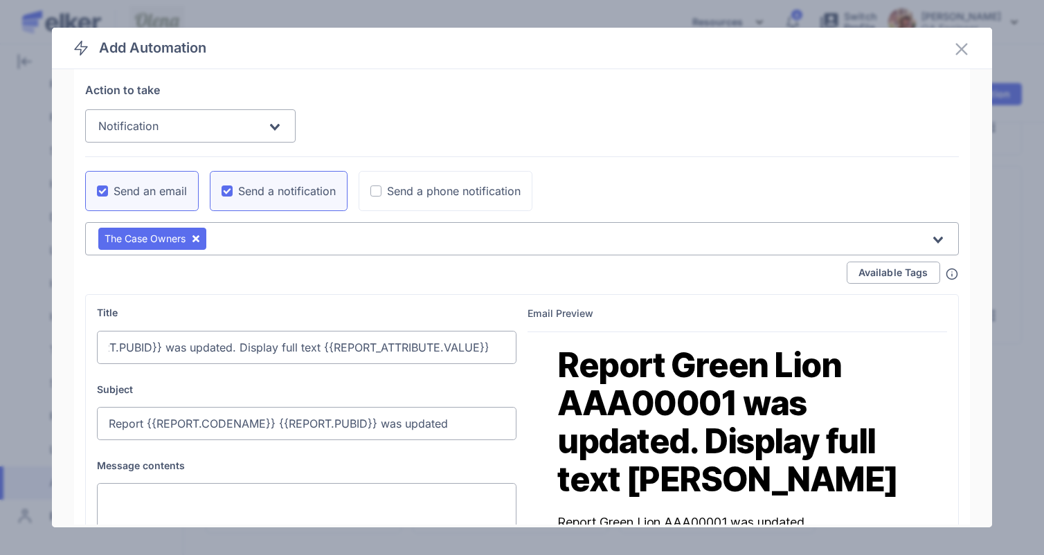
scroll to position [51, 0]
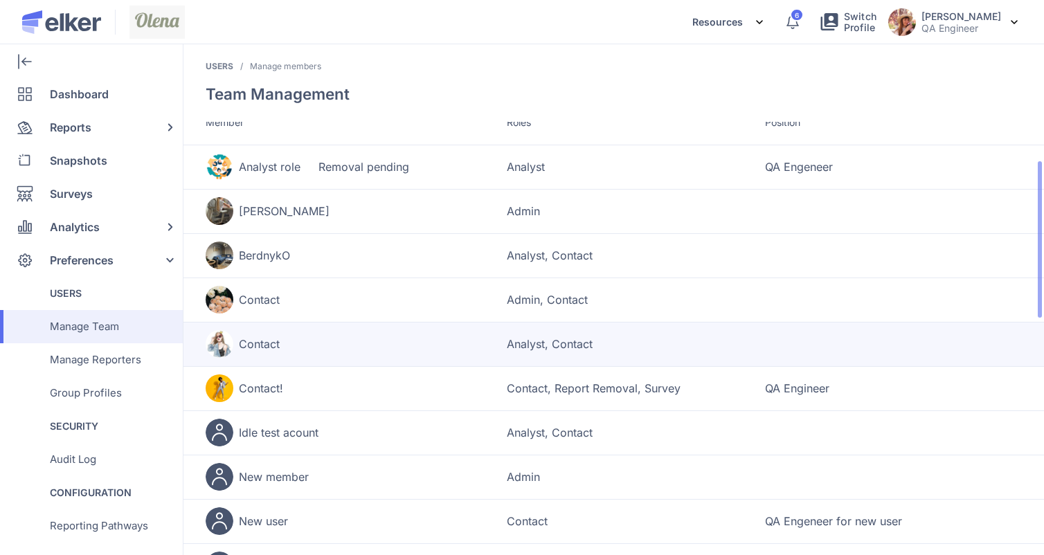
scroll to position [73, 0]
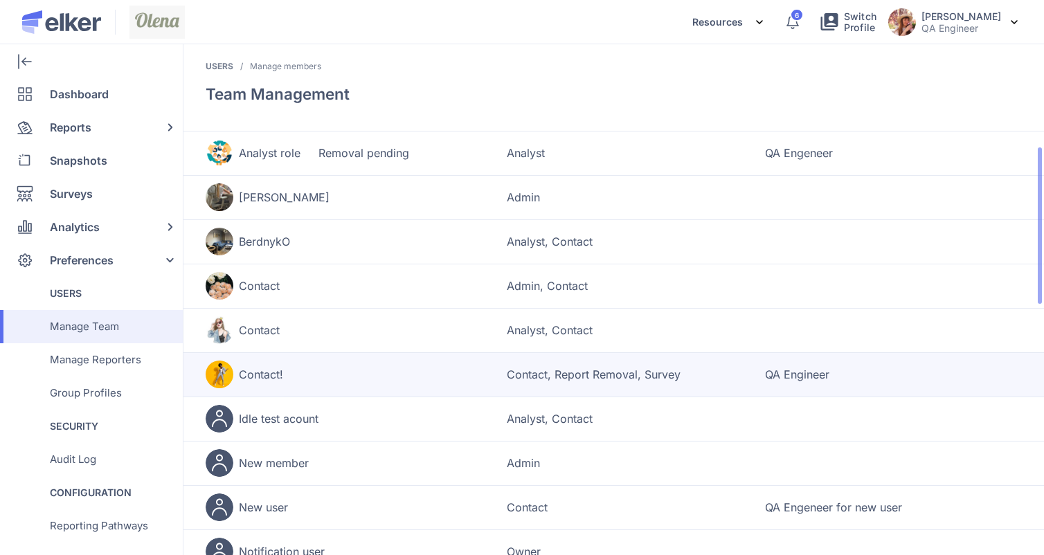
click at [350, 391] on td "Contact!" at bounding box center [356, 374] width 301 height 44
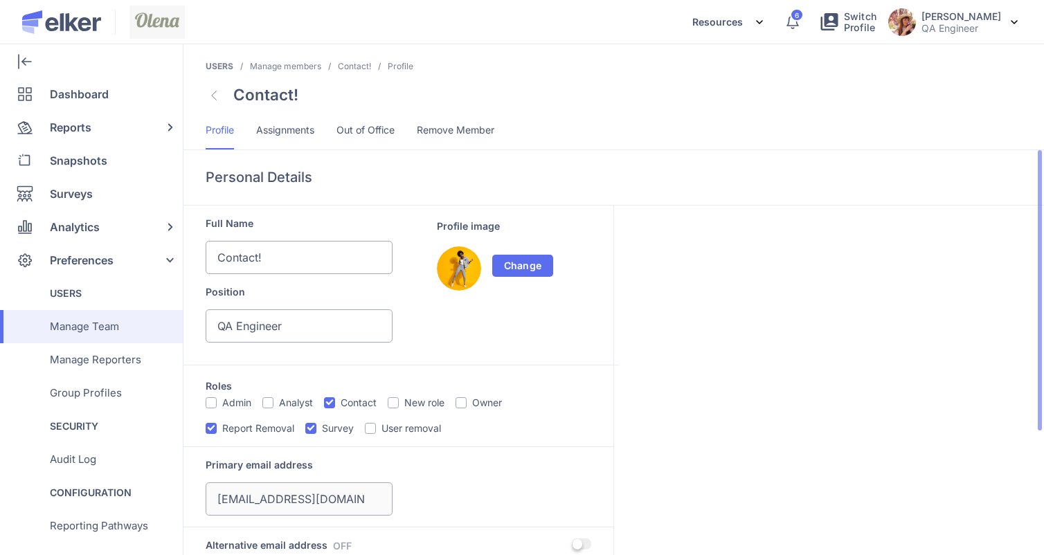
click at [413, 508] on div "Primary email address" at bounding box center [399, 486] width 386 height 57
